Goal: Task Accomplishment & Management: Complete application form

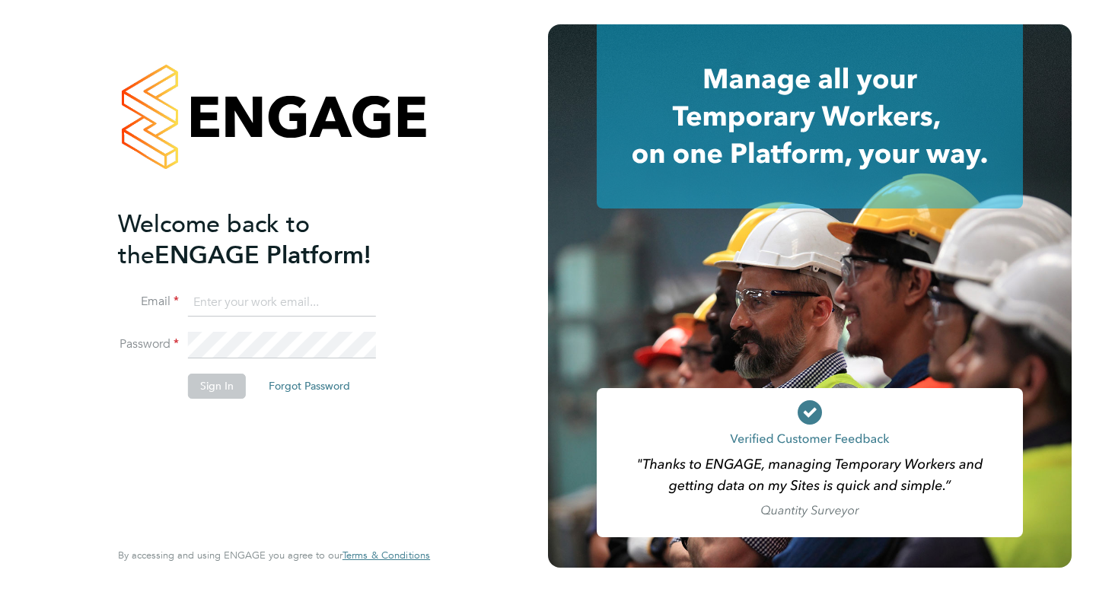
type input "sophiebarker96@yahoo.co.uk"
click at [188, 386] on button "Sign In" at bounding box center [217, 386] width 58 height 24
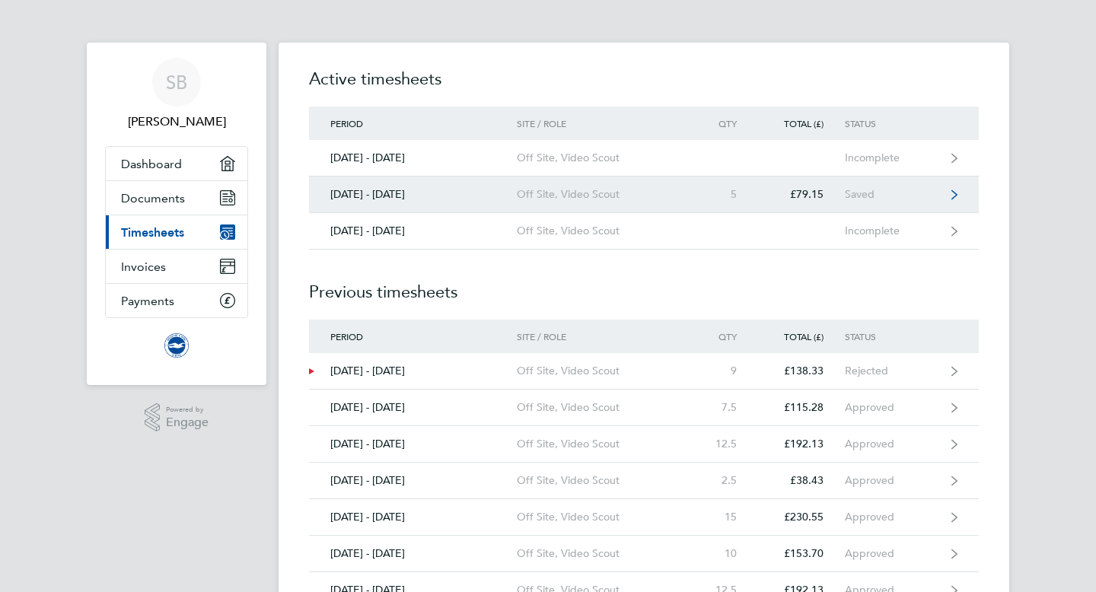
click at [631, 195] on div "Off Site, Video Scout" at bounding box center [604, 194] width 174 height 13
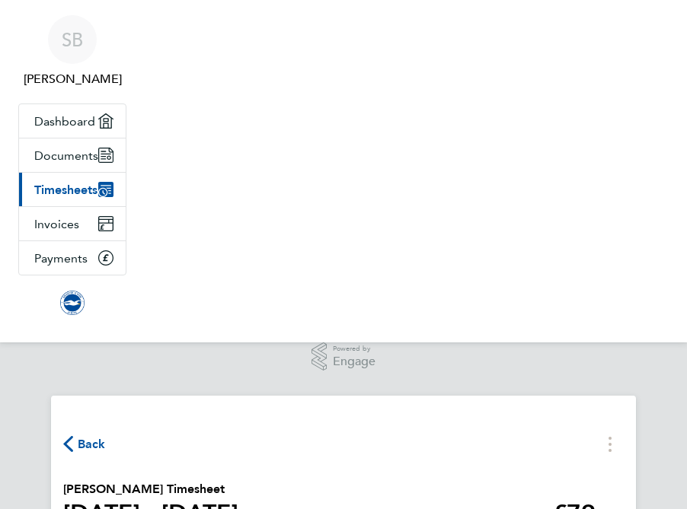
click at [443, 375] on div ".st0{fill:#C0C1C2;} Powered by Engage" at bounding box center [343, 363] width 687 height 41
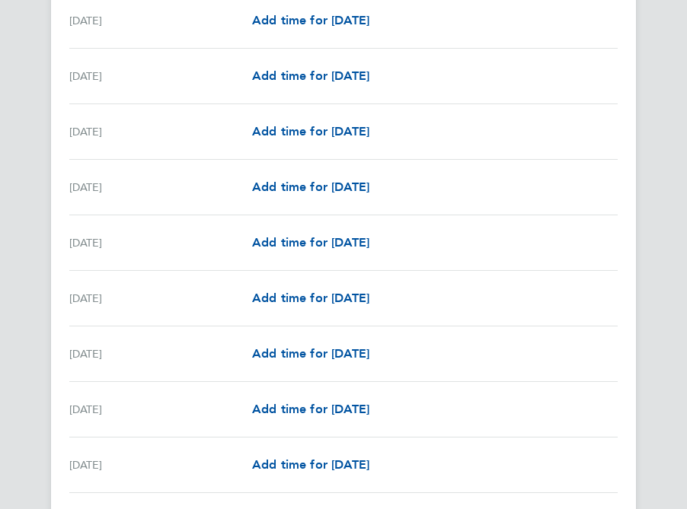
scroll to position [1849, 0]
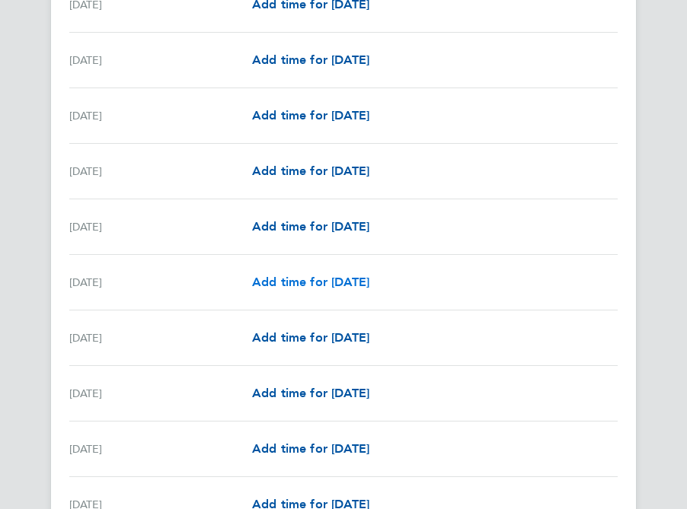
click at [303, 288] on span "Add time for [DATE]" at bounding box center [310, 282] width 117 height 14
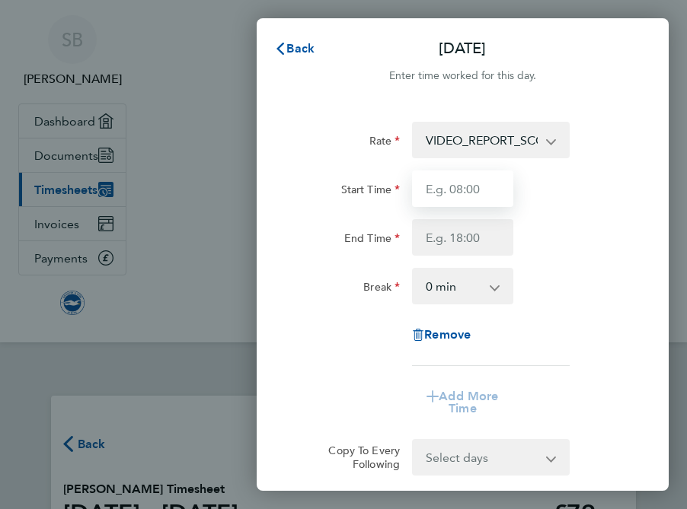
click at [477, 206] on input "Start Time" at bounding box center [462, 189] width 100 height 37
type input "17:00"
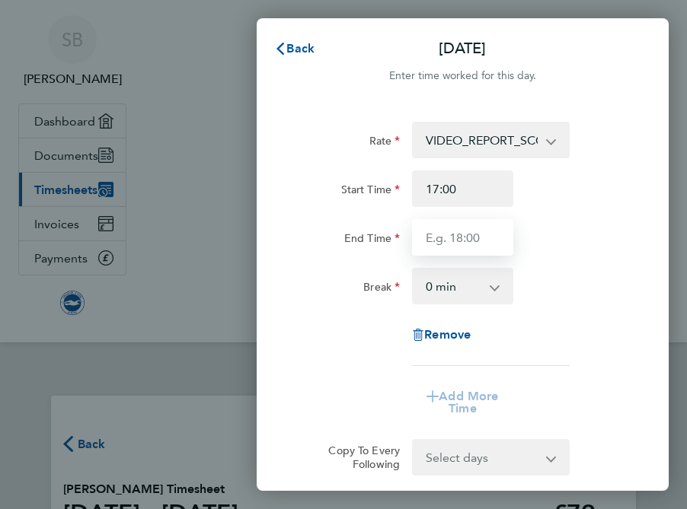
click at [457, 234] on input "End Time" at bounding box center [462, 237] width 100 height 37
type input "19:30"
click at [514, 373] on app-timesheet-line-form-group "Rate VIDEO_REPORT_SCOUTING - 15.83 Start Time 17:00 End Time 19:30 Break 0 min …" at bounding box center [462, 274] width 327 height 305
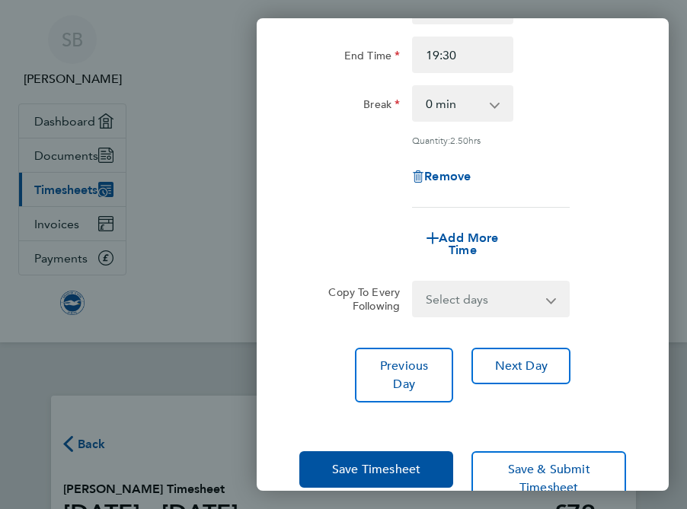
scroll to position [227, 0]
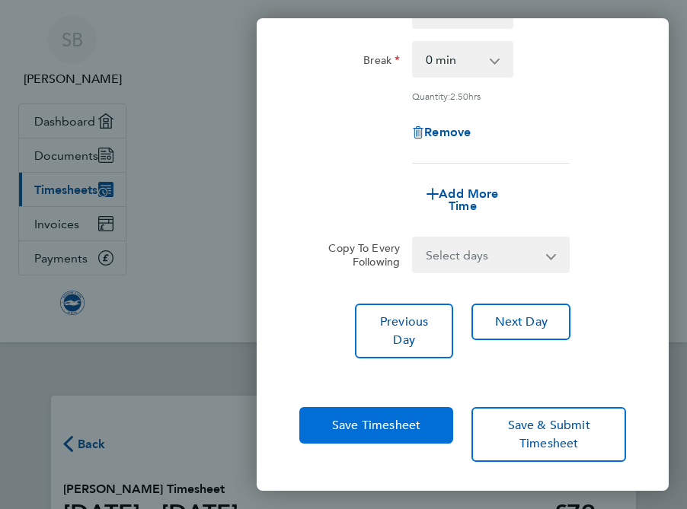
click at [426, 416] on button "Save Timesheet" at bounding box center [376, 425] width 155 height 37
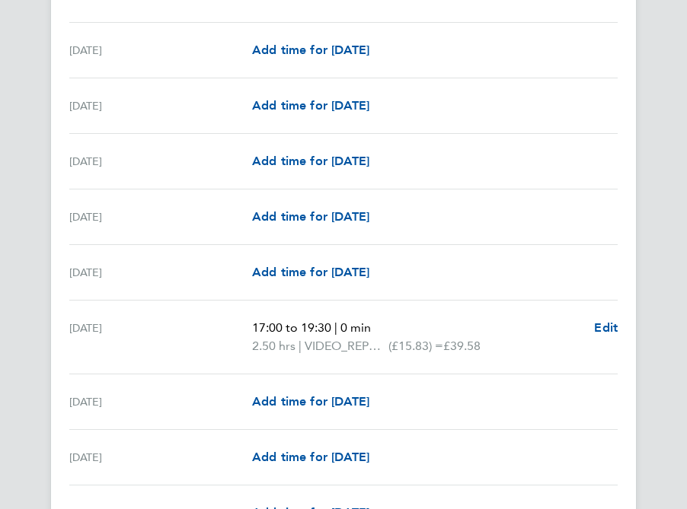
scroll to position [1800, 0]
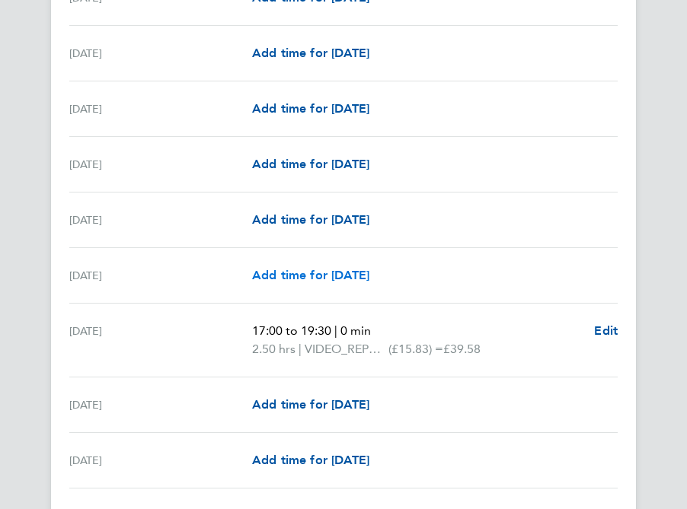
click at [289, 278] on span "Add time for [DATE]" at bounding box center [310, 275] width 117 height 14
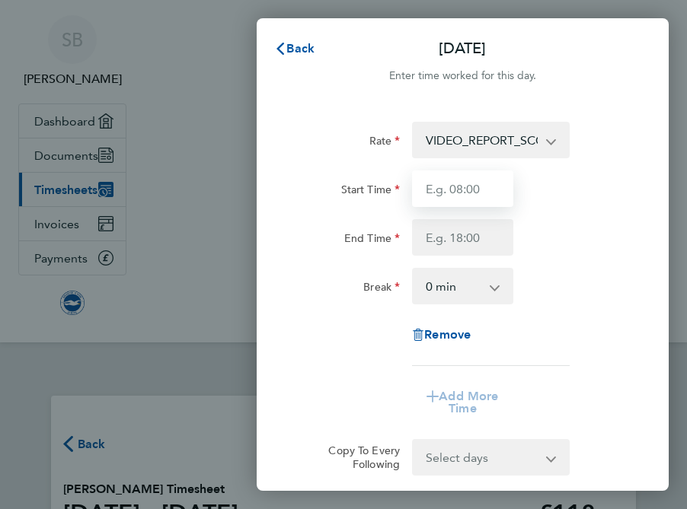
click at [460, 196] on input "Start Time" at bounding box center [462, 189] width 100 height 37
type input "17:00"
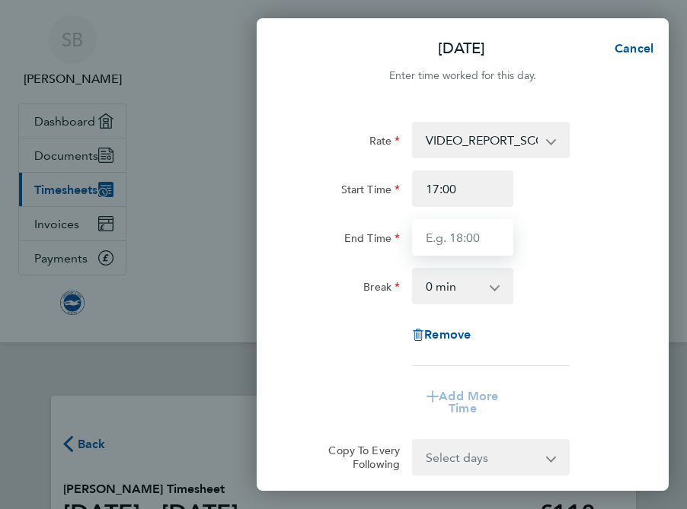
click at [465, 236] on input "End Time" at bounding box center [462, 237] width 100 height 37
type input "19:30"
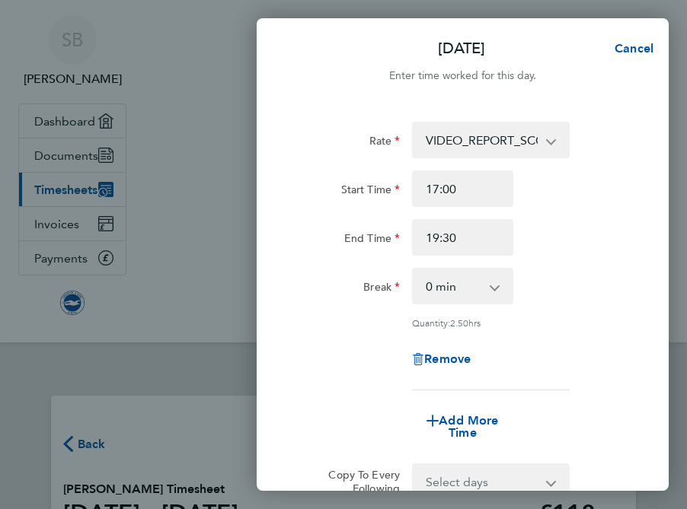
click at [513, 379] on app-timesheet-line-form-group "Rate VIDEO_REPORT_SCOUTING - 15.83 Start Time 17:00 End Time 19:30 Break 0 min …" at bounding box center [462, 287] width 327 height 330
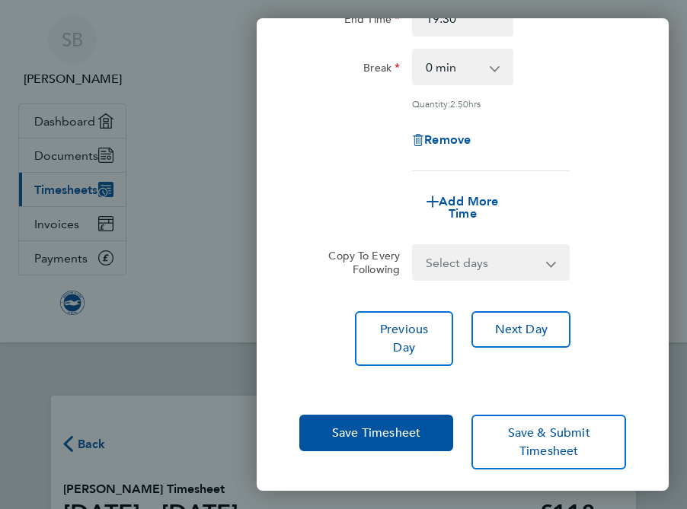
scroll to position [227, 0]
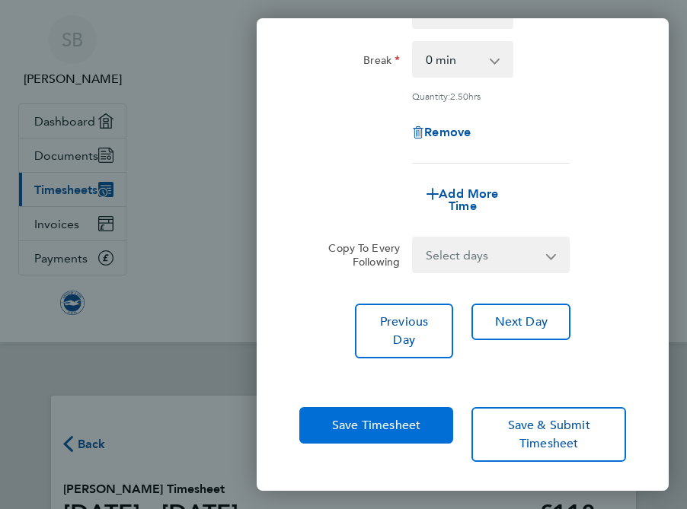
click at [375, 426] on span "Save Timesheet" at bounding box center [376, 425] width 88 height 15
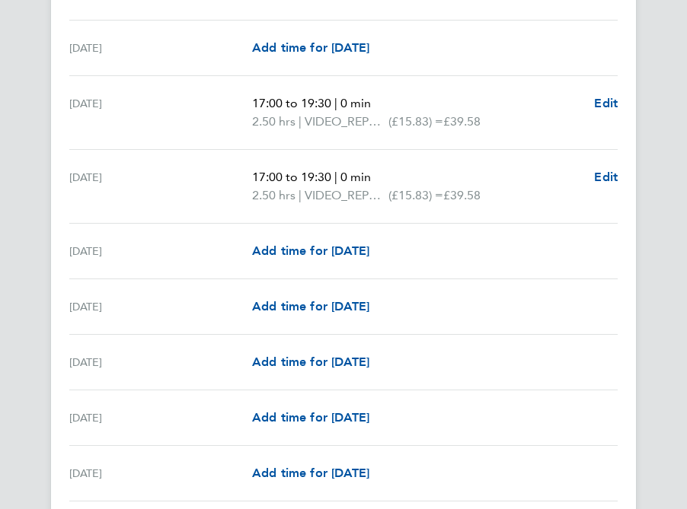
scroll to position [1973, 0]
click at [319, 305] on span "Add time for [DATE]" at bounding box center [310, 305] width 117 height 14
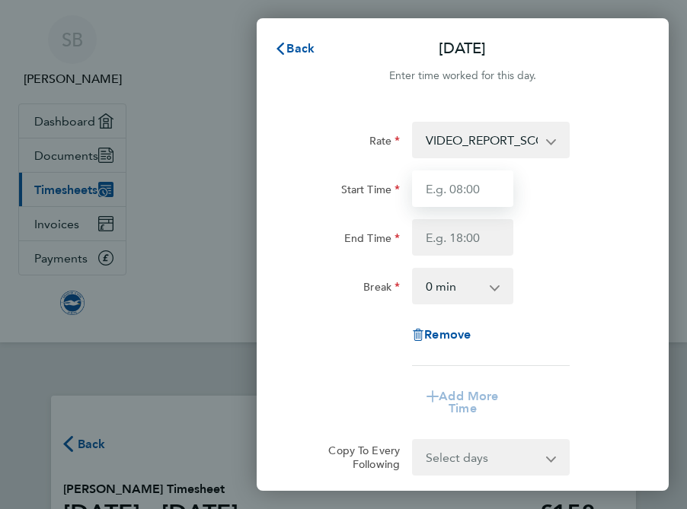
click at [469, 186] on input "Start Time" at bounding box center [462, 189] width 100 height 37
type input "17:00"
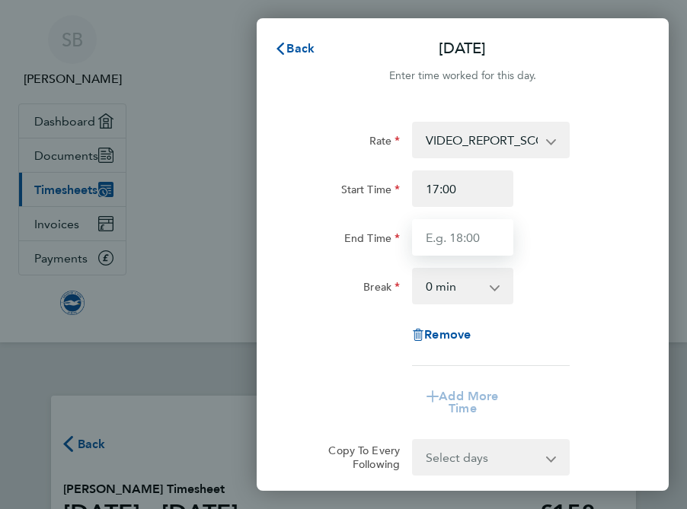
click at [460, 234] on input "End Time" at bounding box center [462, 237] width 100 height 37
type input "19:30"
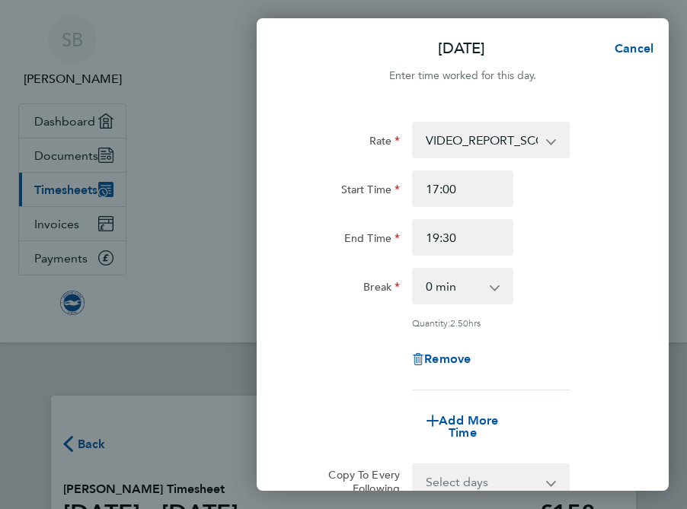
click at [582, 337] on div "Rate VIDEO_REPORT_SCOUTING - 15.83 Start Time 17:00 End Time 19:30 Break 0 min …" at bounding box center [462, 256] width 327 height 269
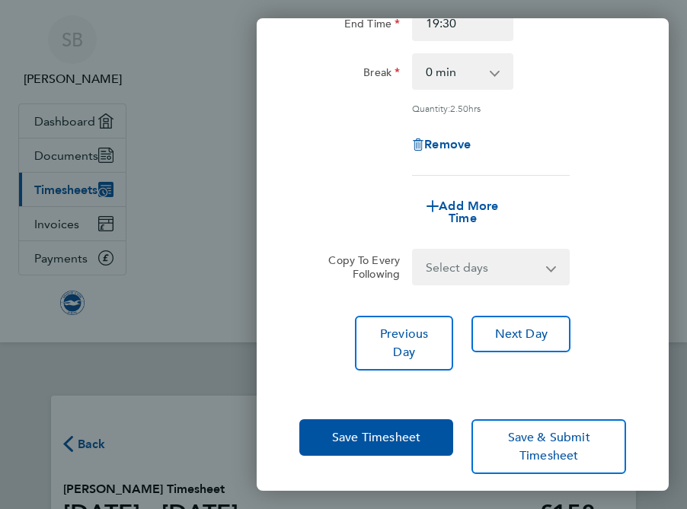
scroll to position [227, 0]
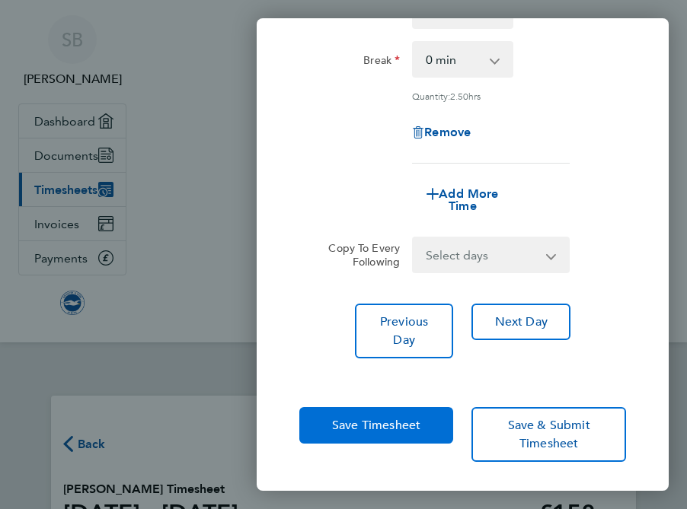
click at [411, 407] on button "Save Timesheet" at bounding box center [376, 425] width 155 height 37
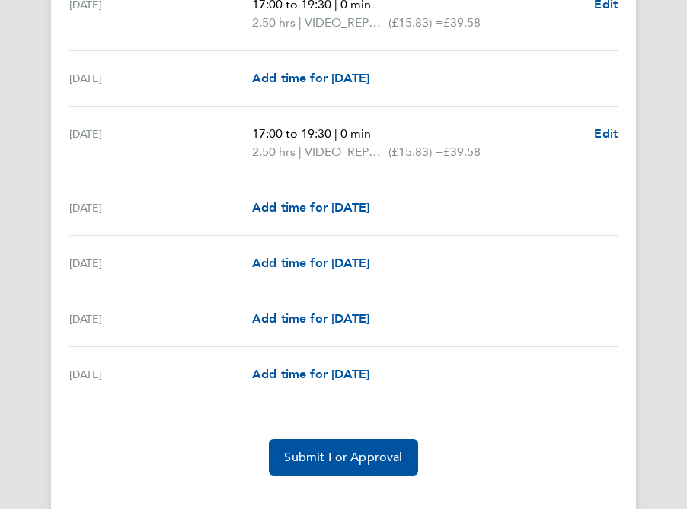
scroll to position [1817, 0]
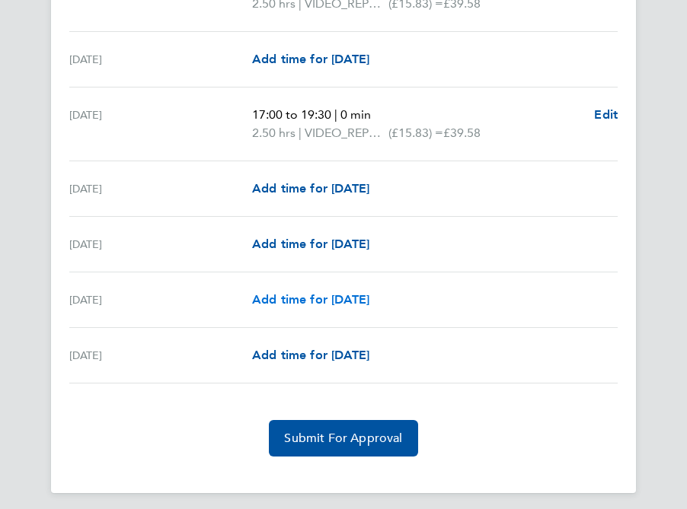
click at [321, 301] on span "Add time for [DATE]" at bounding box center [310, 299] width 117 height 14
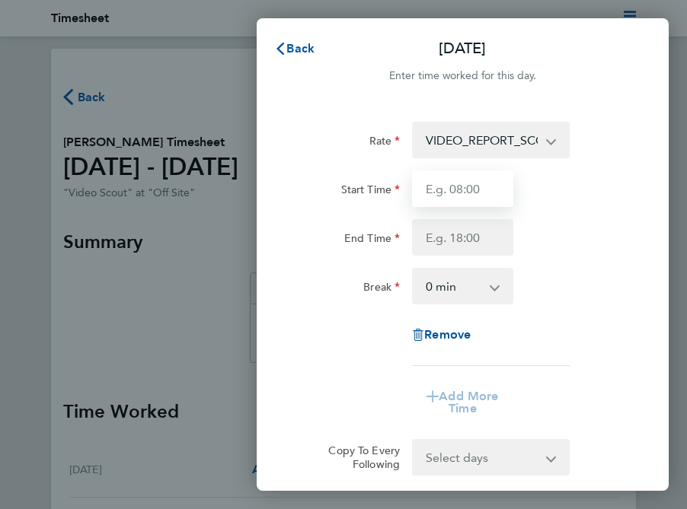
click at [485, 197] on input "Start Time" at bounding box center [462, 189] width 100 height 37
type input "17:00"
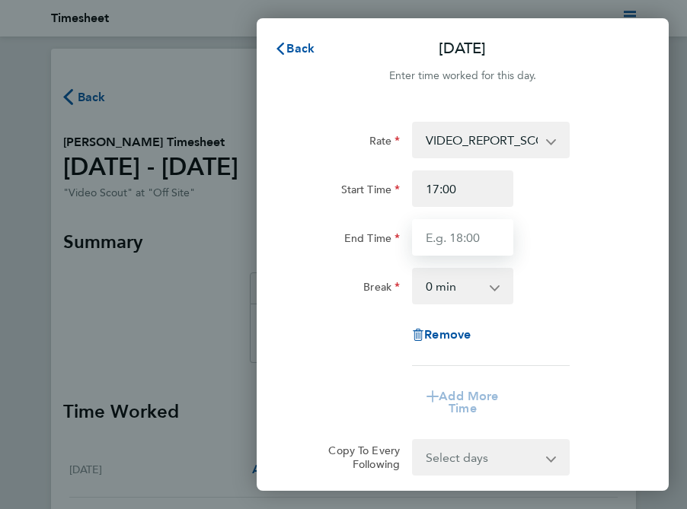
click at [476, 231] on input "End Time" at bounding box center [462, 237] width 100 height 37
type input "19:30"
click at [556, 395] on app-timesheet-line-form-group "Rate VIDEO_REPORT_SCOUTING - 15.83 Start Time 17:00 End Time 19:30 Break 0 min …" at bounding box center [462, 274] width 327 height 305
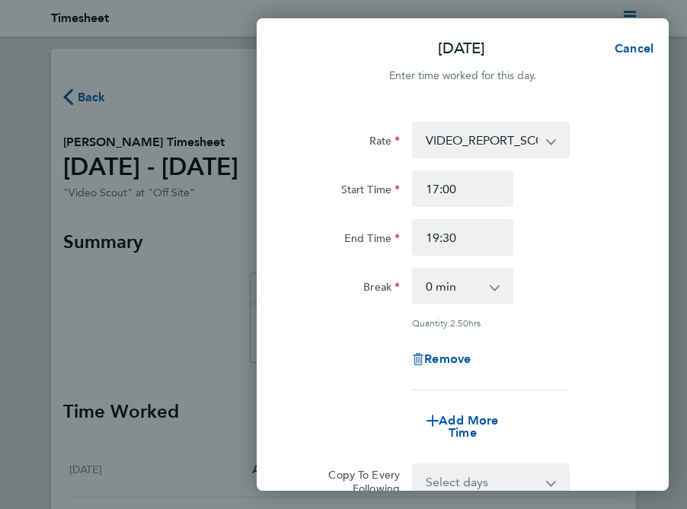
scroll to position [227, 0]
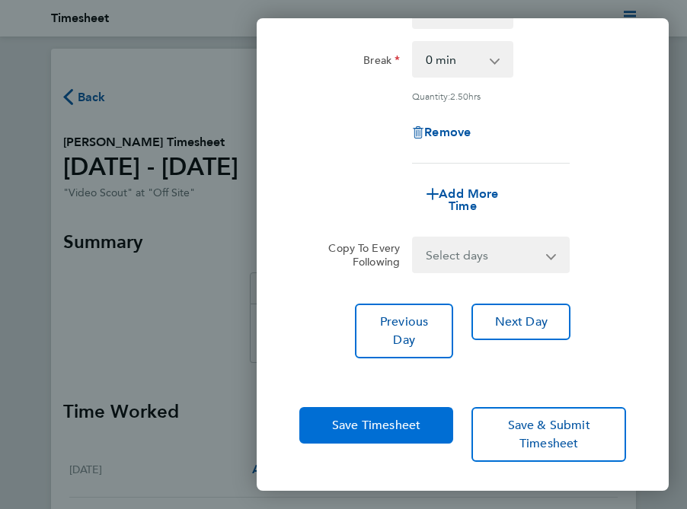
click at [392, 425] on span "Save Timesheet" at bounding box center [376, 425] width 88 height 15
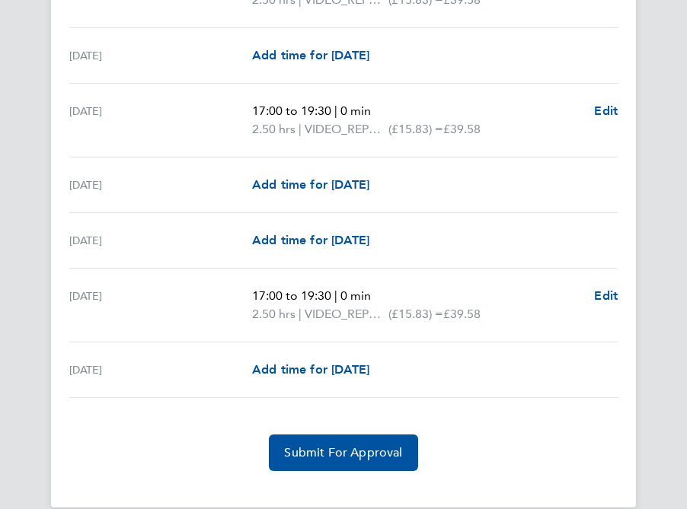
scroll to position [1844, 0]
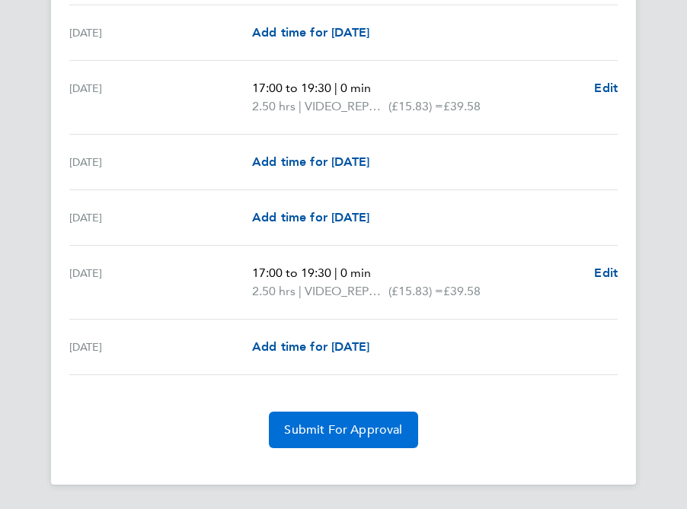
click at [333, 437] on span "Submit For Approval" at bounding box center [343, 429] width 118 height 15
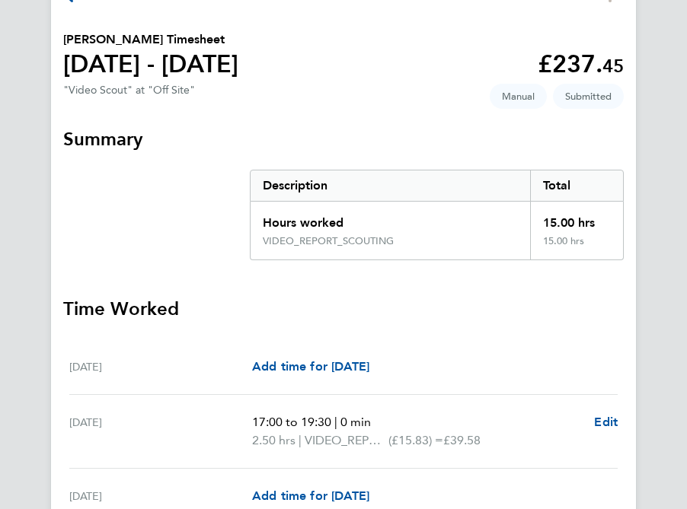
scroll to position [0, 0]
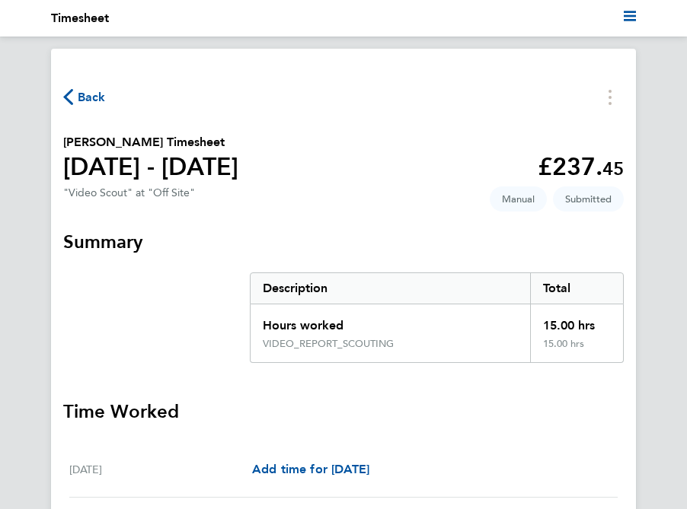
click at [91, 94] on span "Back" at bounding box center [92, 97] width 28 height 18
